Goal: Task Accomplishment & Management: Use online tool/utility

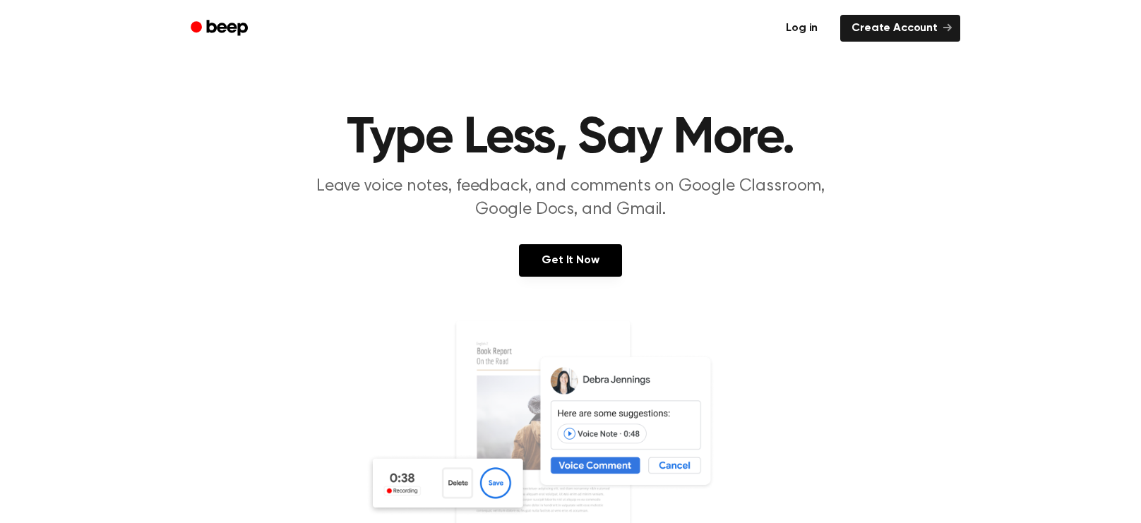
click at [803, 32] on link "Log in" at bounding box center [802, 28] width 60 height 32
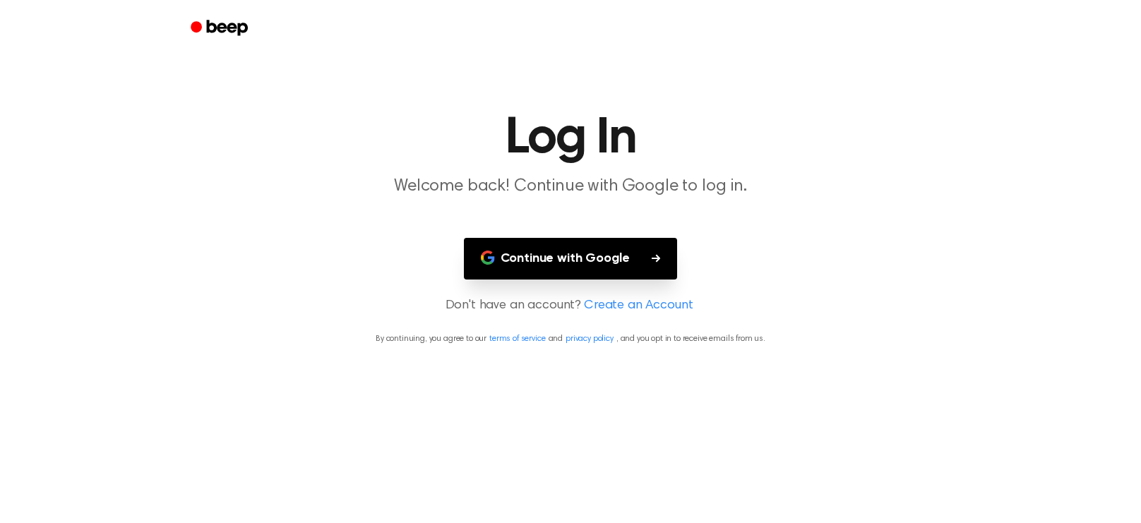
click at [508, 240] on button "Continue with Google" at bounding box center [571, 259] width 214 height 42
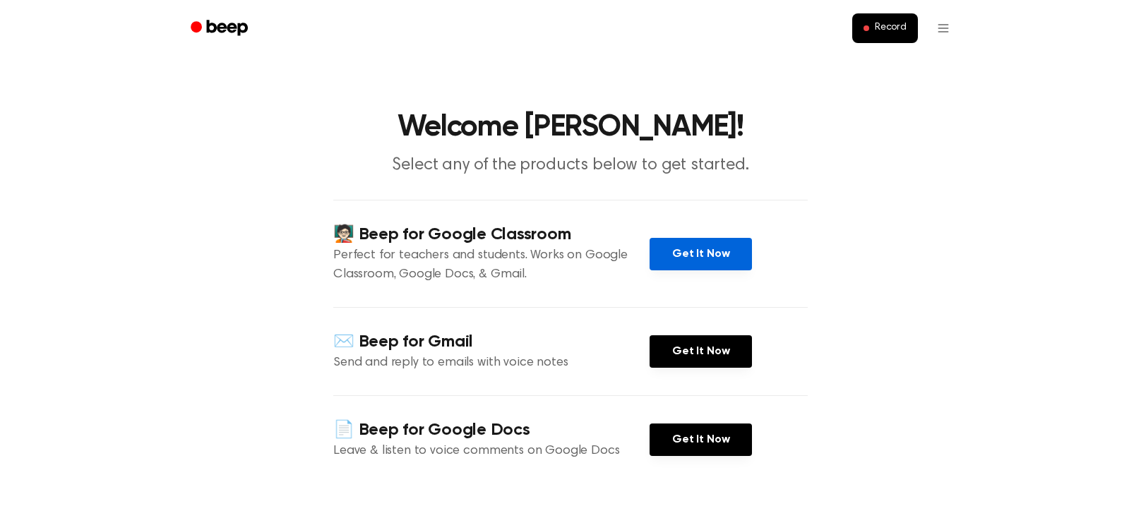
click at [726, 245] on link "Get It Now" at bounding box center [701, 254] width 102 height 32
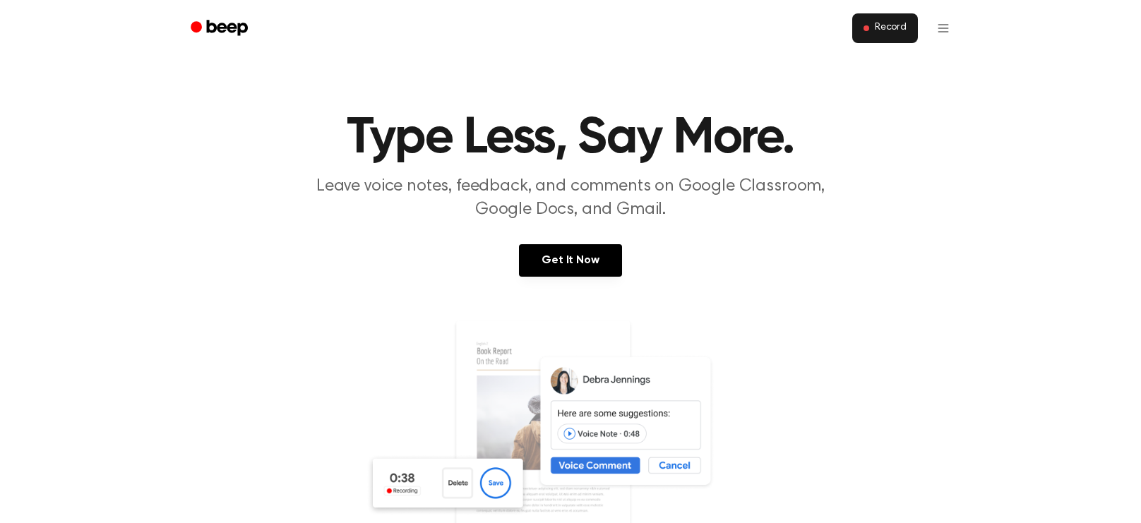
click at [881, 30] on span "Record" at bounding box center [891, 28] width 32 height 13
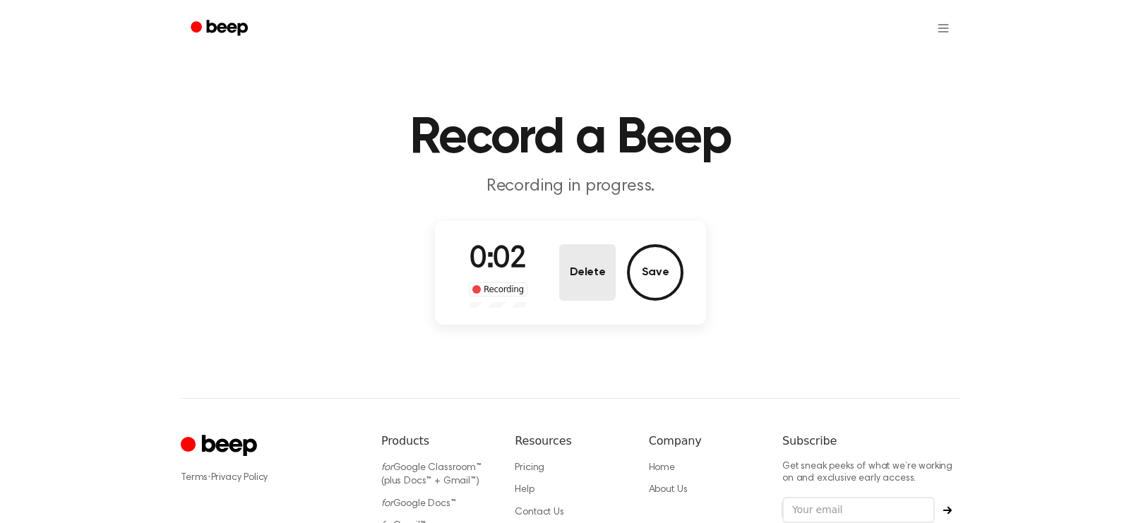
click at [613, 298] on button "Delete" at bounding box center [587, 272] width 56 height 56
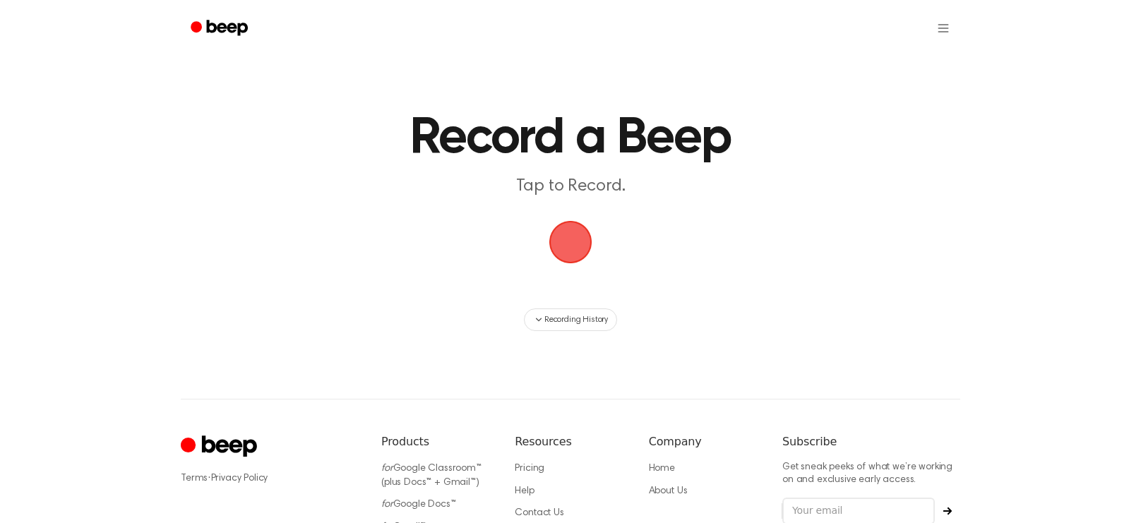
click at [567, 233] on span "button" at bounding box center [570, 242] width 79 height 79
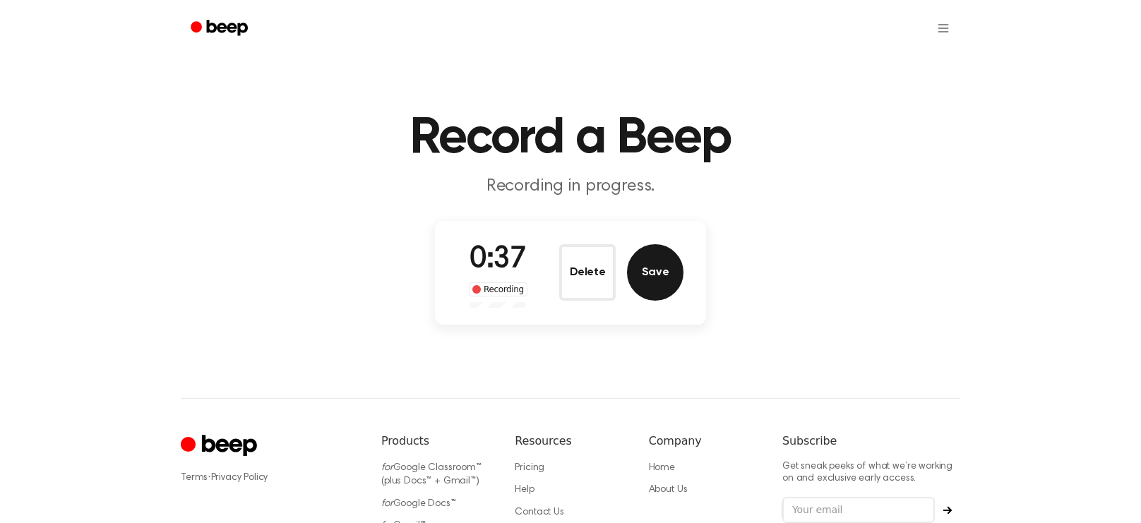
click at [644, 281] on button "Save" at bounding box center [655, 272] width 56 height 56
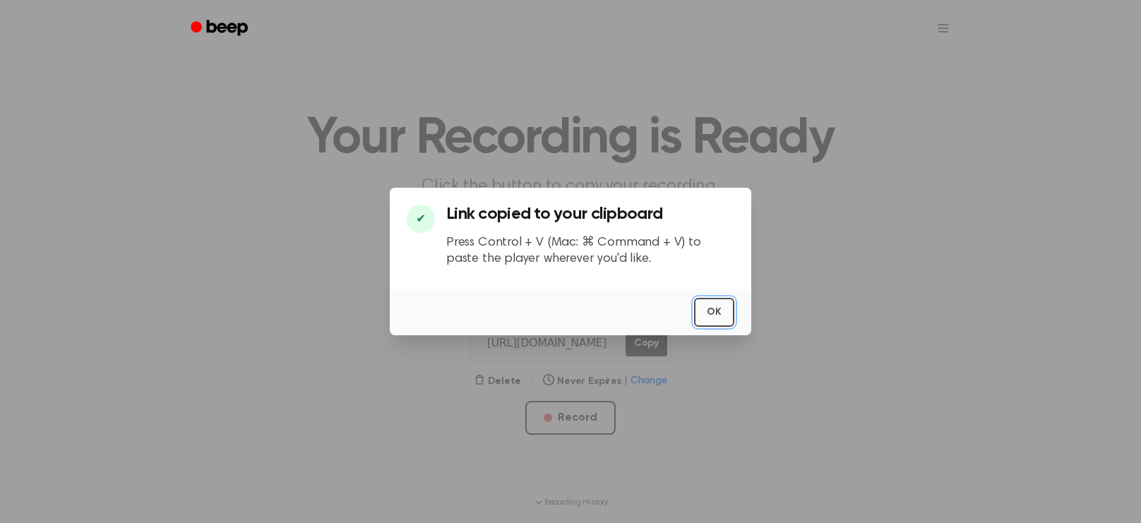
click at [710, 309] on button "OK" at bounding box center [714, 312] width 40 height 29
